Goal: Check status: Check status

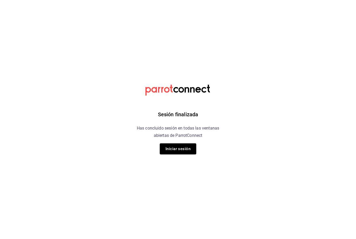
click at [175, 141] on div "Sesión finalizada Has concluido sesión en todas las ventanas abiertas de Parrot…" at bounding box center [177, 119] width 131 height 239
click at [185, 149] on button "Iniciar sesión" at bounding box center [178, 148] width 36 height 11
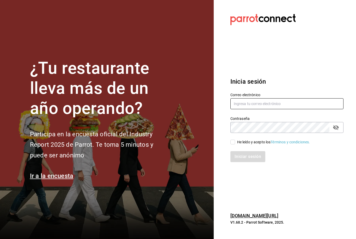
click at [296, 109] on input "text" at bounding box center [286, 103] width 113 height 11
type input "Felipecabello.chapa@gmail.com"
click at [234, 144] on input "He leído y acepto los Términos y condiciones." at bounding box center [232, 142] width 5 height 5
checkbox input "true"
click at [250, 161] on button "Iniciar sesión" at bounding box center [247, 156] width 35 height 11
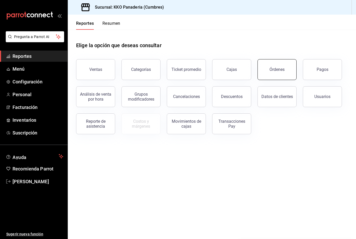
click at [277, 75] on button "Órdenes" at bounding box center [276, 69] width 39 height 21
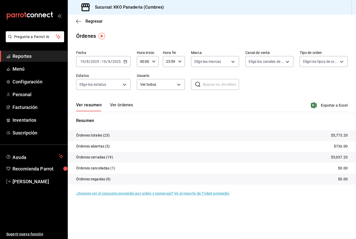
click at [118, 104] on button "Ver órdenes" at bounding box center [121, 106] width 23 height 9
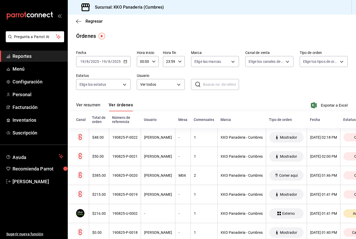
scroll to position [57, 0]
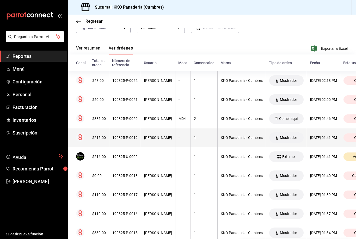
click at [314, 137] on div "[DATE] 01:41 PM" at bounding box center [323, 137] width 27 height 4
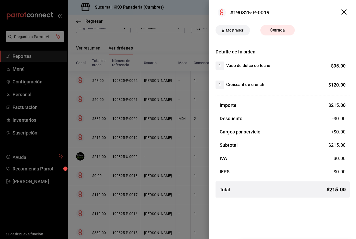
click at [191, 123] on div at bounding box center [178, 119] width 356 height 239
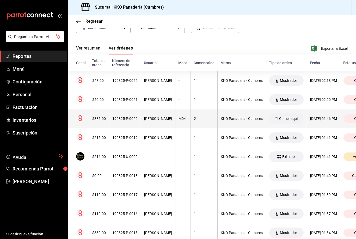
click at [196, 118] on div "2" at bounding box center [204, 118] width 20 height 4
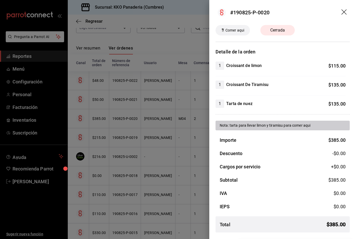
click at [164, 157] on div at bounding box center [178, 119] width 356 height 239
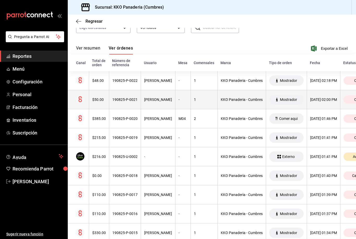
click at [315, 97] on th "[DATE] 02:00 PM" at bounding box center [322, 99] width 33 height 19
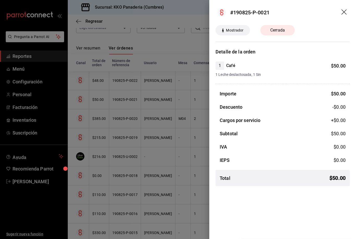
click at [134, 127] on div at bounding box center [178, 119] width 356 height 239
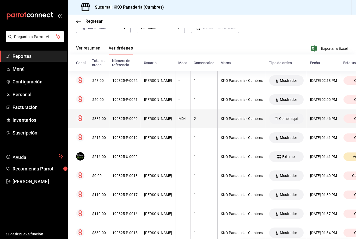
click at [104, 115] on th "$385.00" at bounding box center [99, 118] width 20 height 19
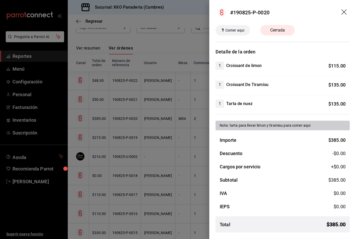
click at [127, 123] on div at bounding box center [178, 119] width 356 height 239
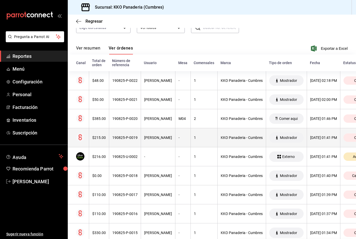
click at [104, 136] on div "$215.00" at bounding box center [99, 137] width 14 height 4
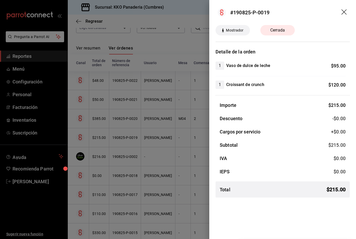
click at [95, 121] on div at bounding box center [178, 119] width 356 height 239
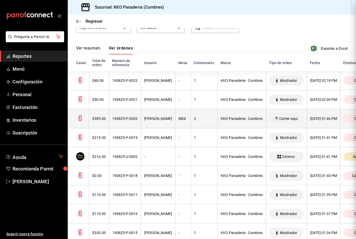
click at [89, 118] on th "$385.00" at bounding box center [99, 118] width 20 height 19
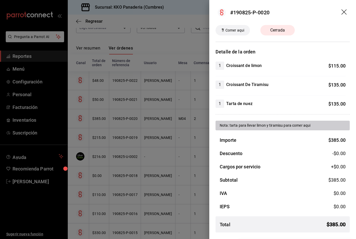
click at [343, 13] on icon "drag" at bounding box center [343, 11] width 5 height 5
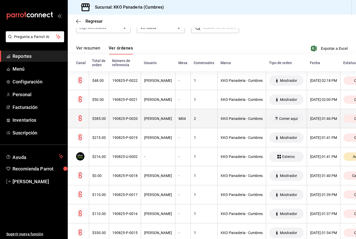
click at [119, 124] on th "190825-P-0020" at bounding box center [125, 118] width 32 height 19
